Goal: Transaction & Acquisition: Purchase product/service

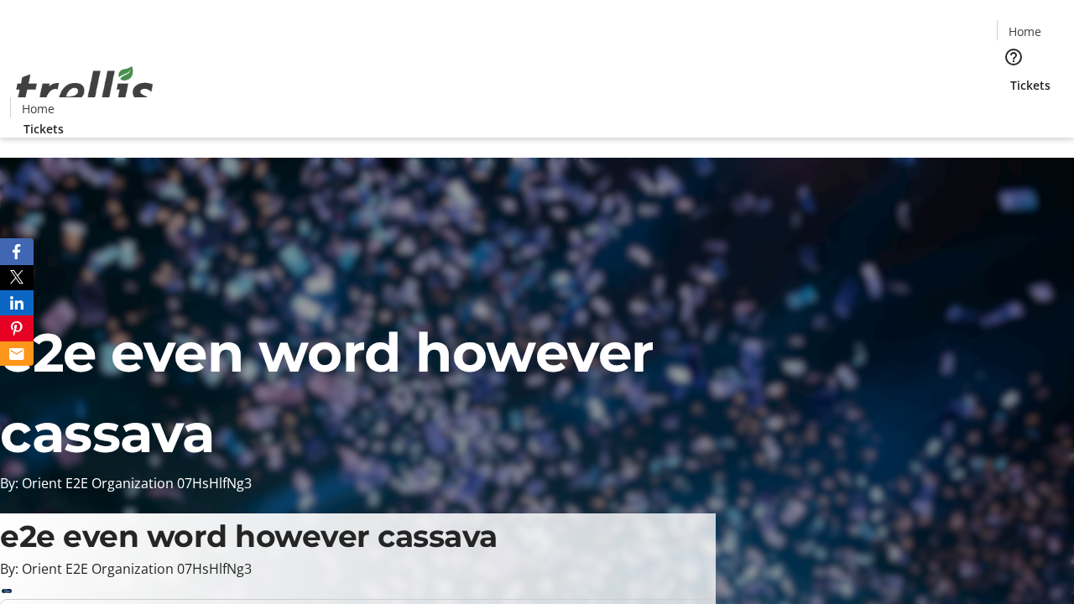
click at [1010, 76] on span "Tickets" at bounding box center [1030, 85] width 40 height 18
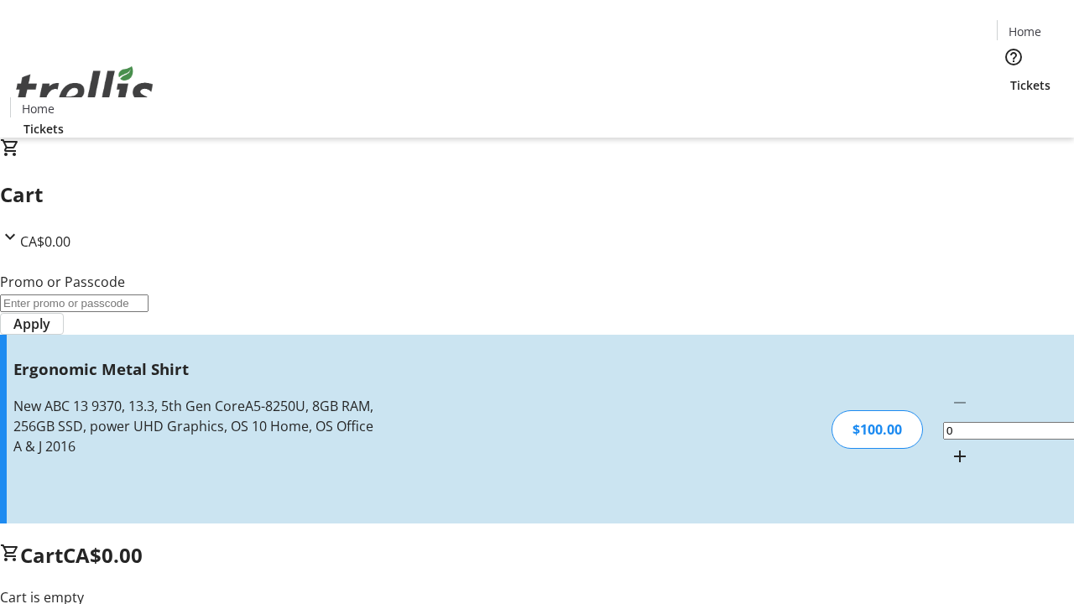
click at [950, 446] on mat-icon "Increment by one" at bounding box center [960, 456] width 20 height 20
type input "1"
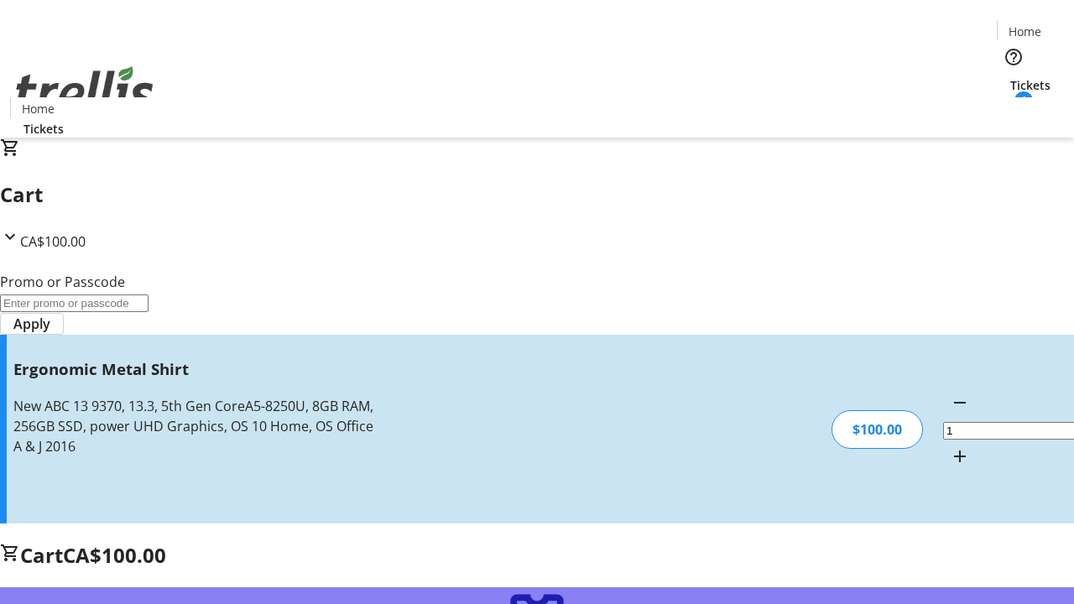
type input "FREE"
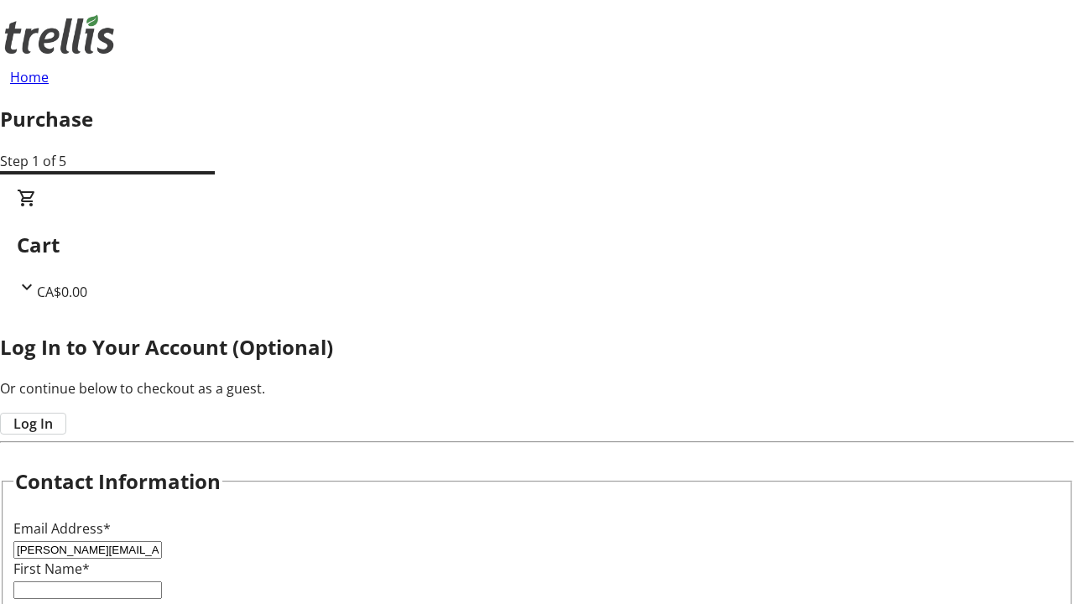
type input "[PERSON_NAME][EMAIL_ADDRESS][DOMAIN_NAME]"
type input "[PERSON_NAME]"
